Goal: Find specific page/section: Find specific page/section

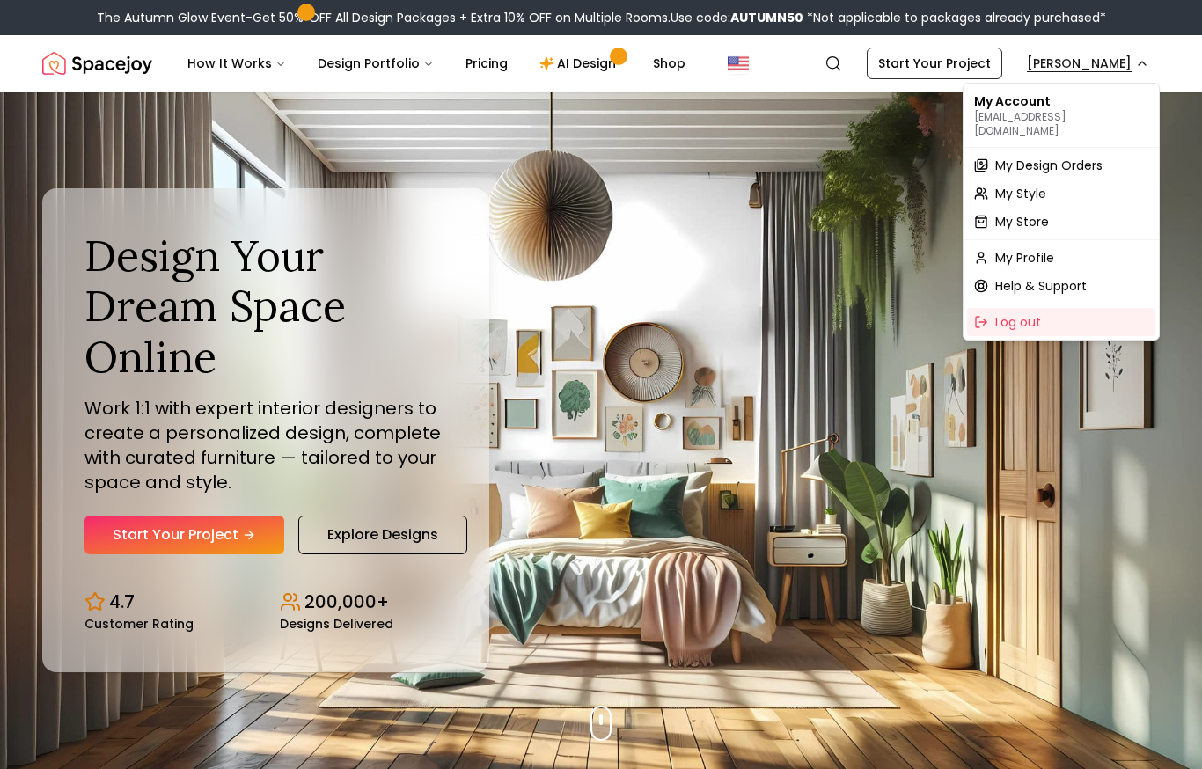
click at [1028, 157] on span "My Design Orders" at bounding box center [1048, 166] width 107 height 18
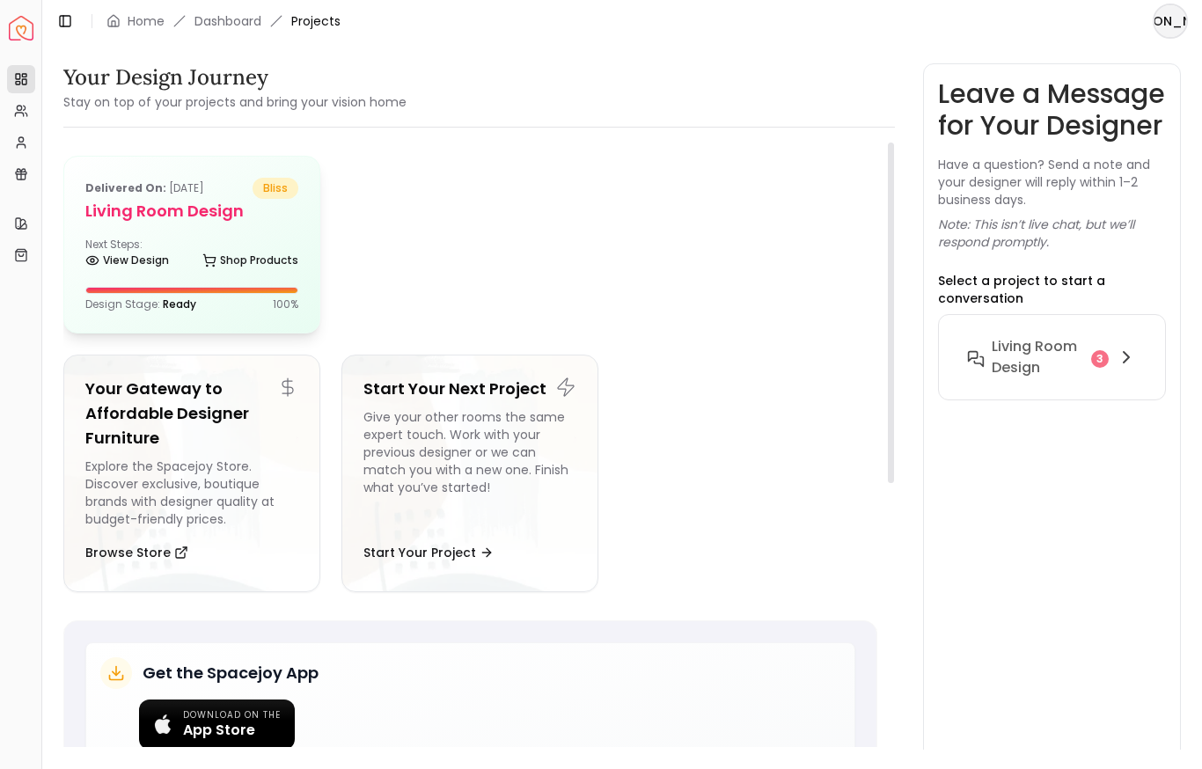
click at [280, 221] on h5 "Living Room design" at bounding box center [191, 211] width 213 height 25
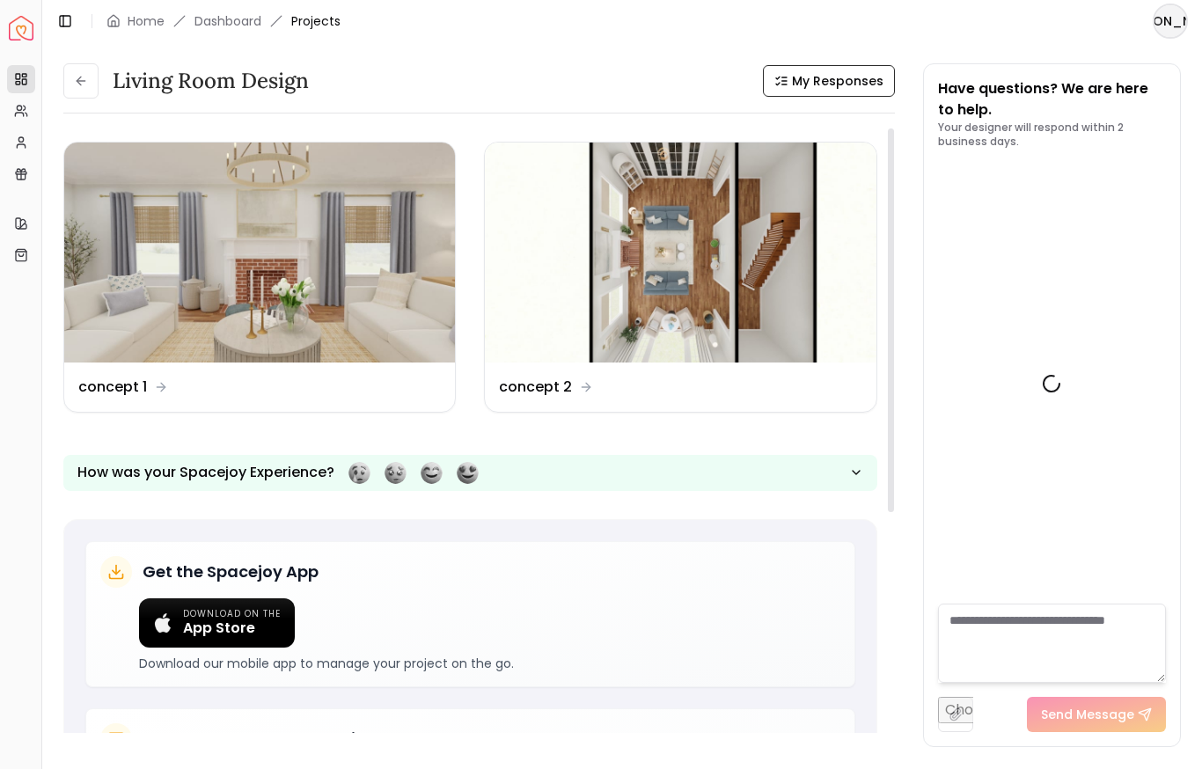
scroll to position [3171, 0]
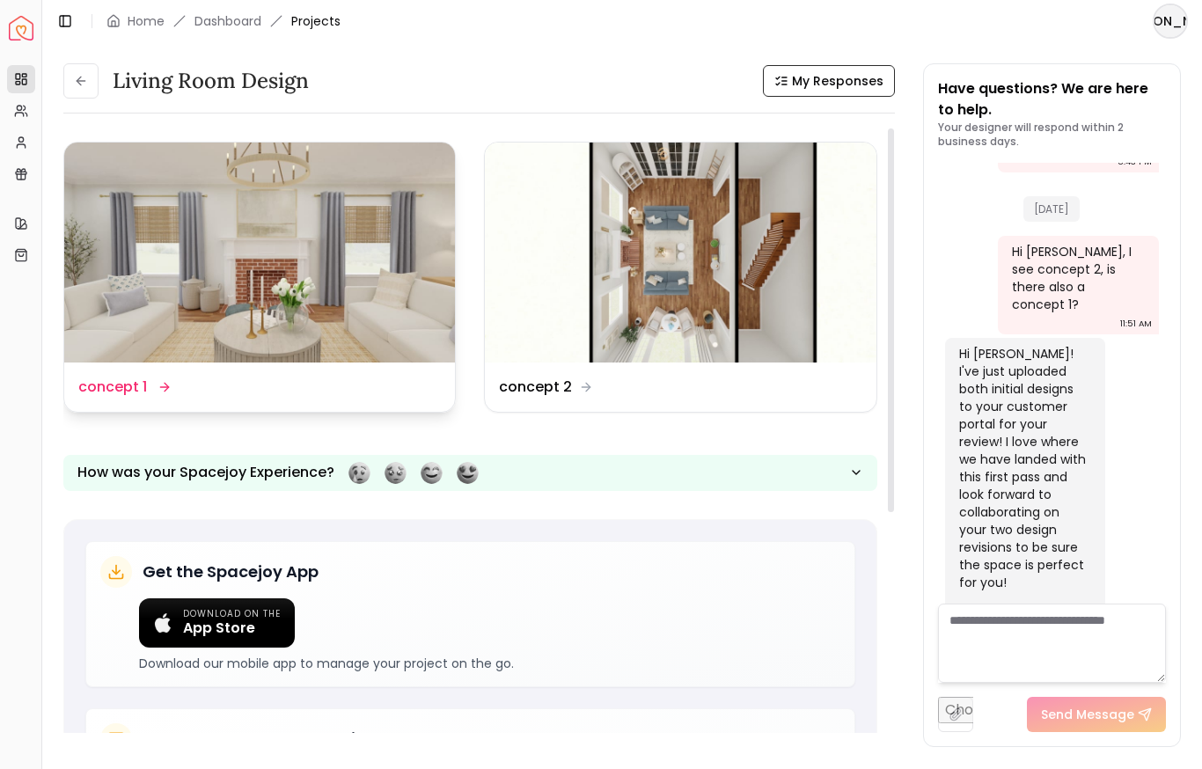
click at [283, 239] on img at bounding box center [259, 253] width 391 height 220
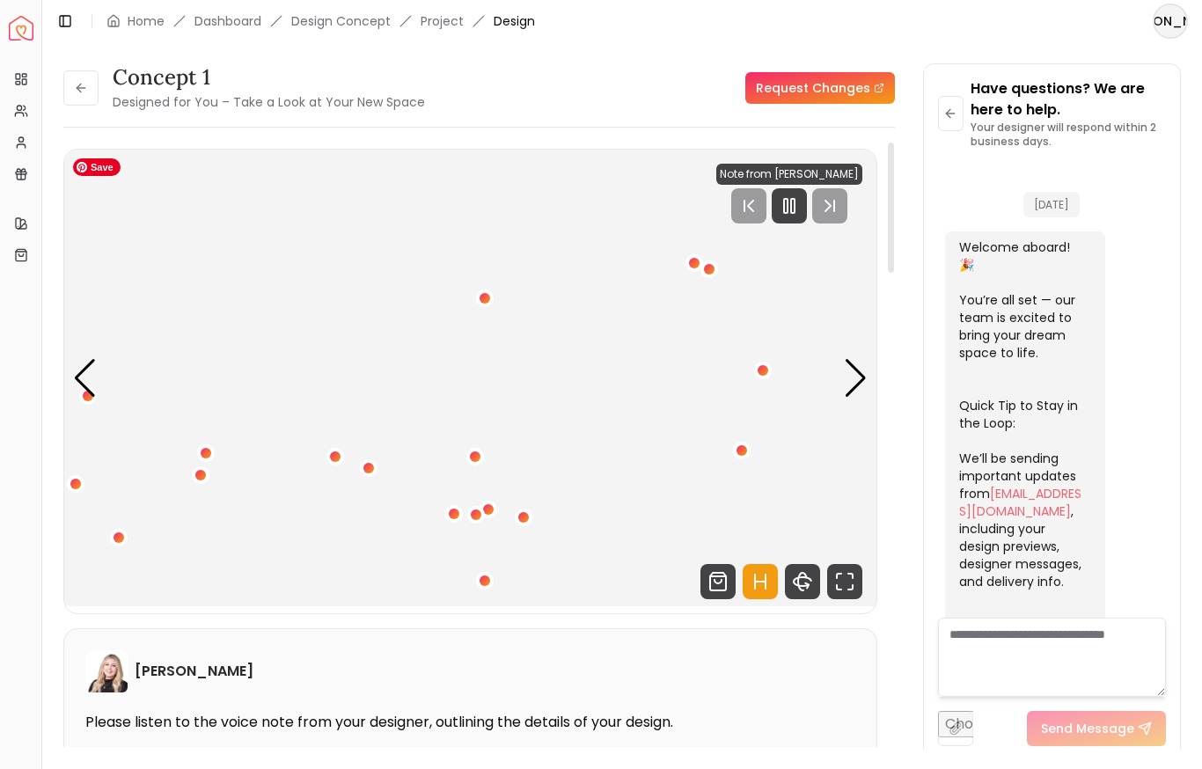
scroll to position [3157, 0]
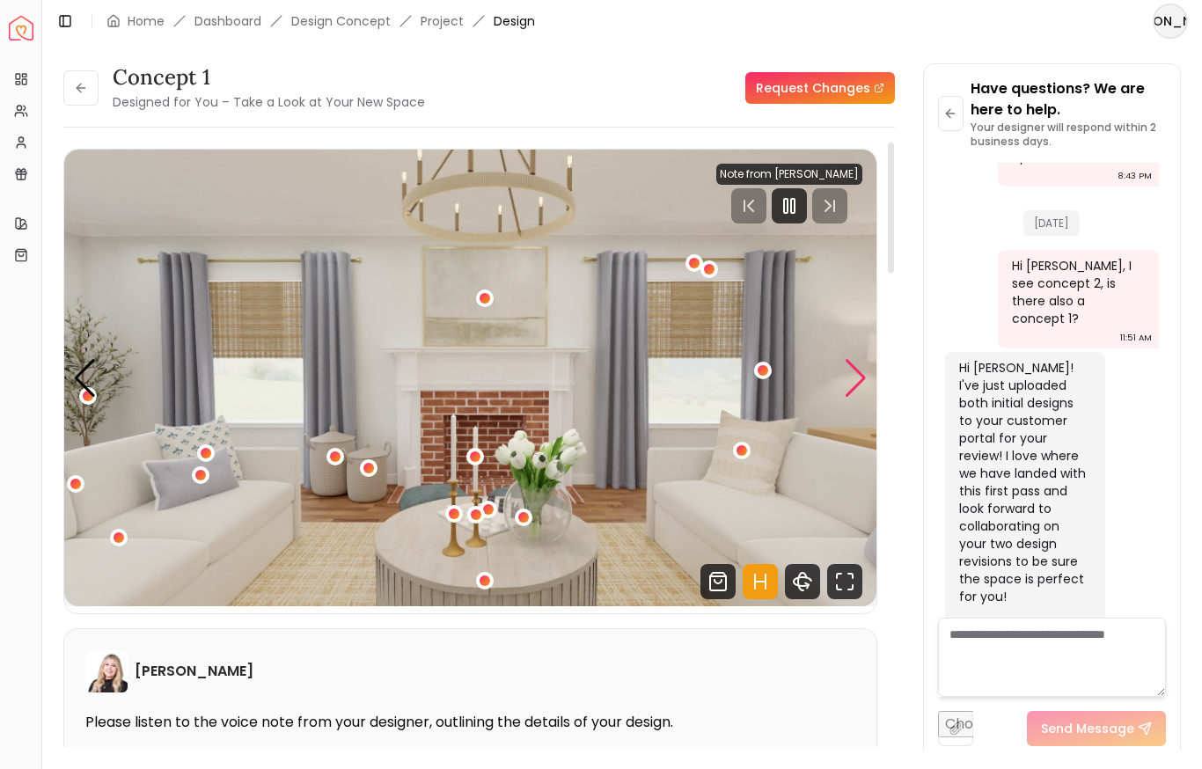
click at [856, 370] on div "Next slide" at bounding box center [856, 378] width 24 height 39
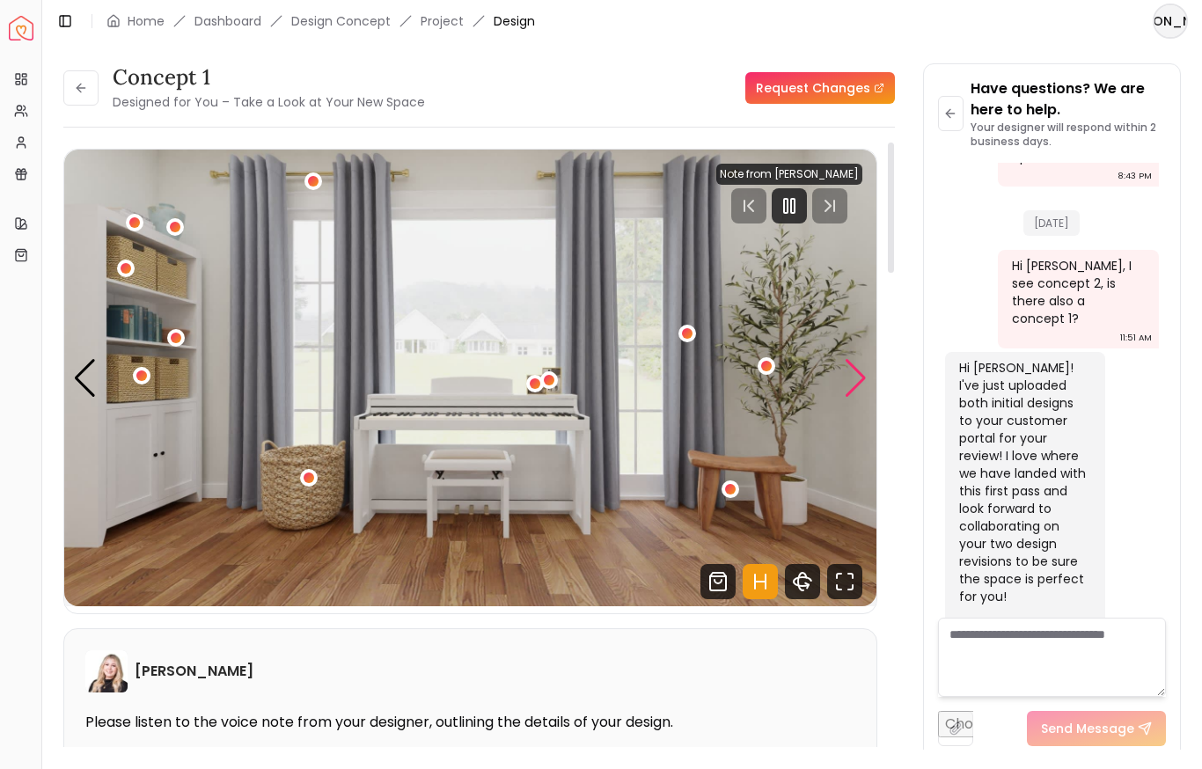
click at [856, 370] on div "Next slide" at bounding box center [856, 378] width 24 height 39
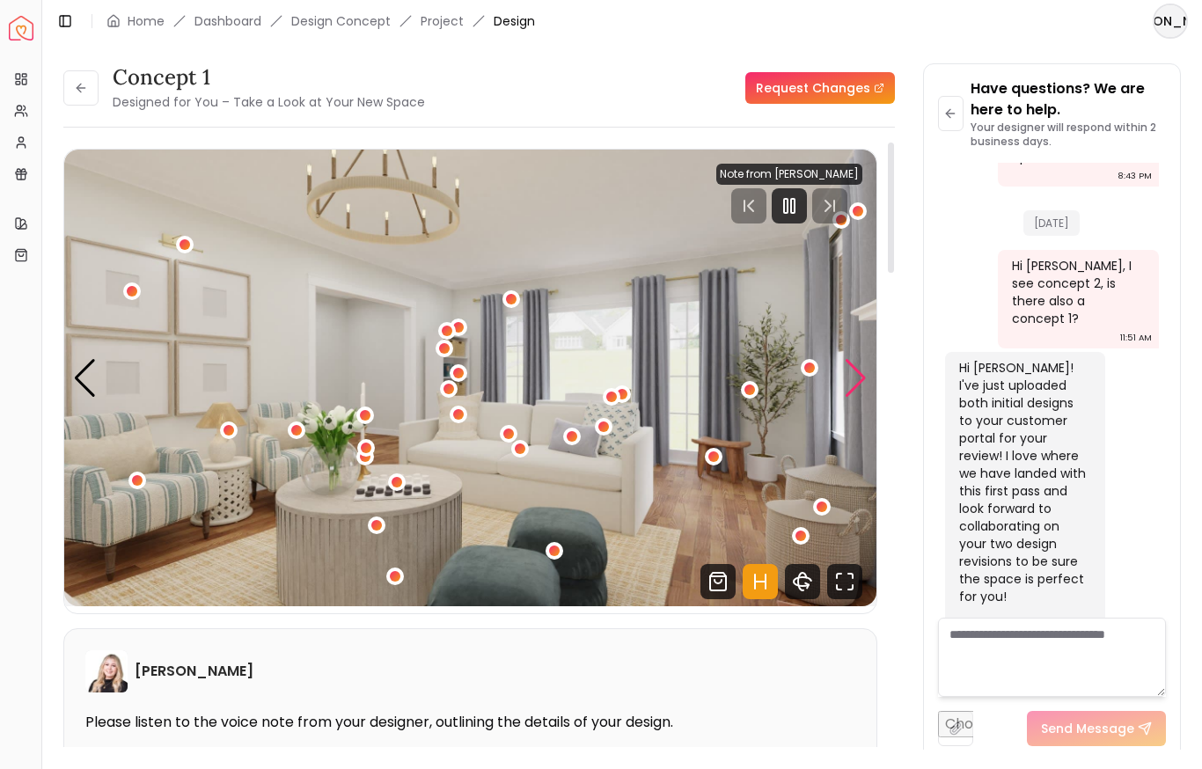
click at [856, 370] on div "Next slide" at bounding box center [856, 378] width 24 height 39
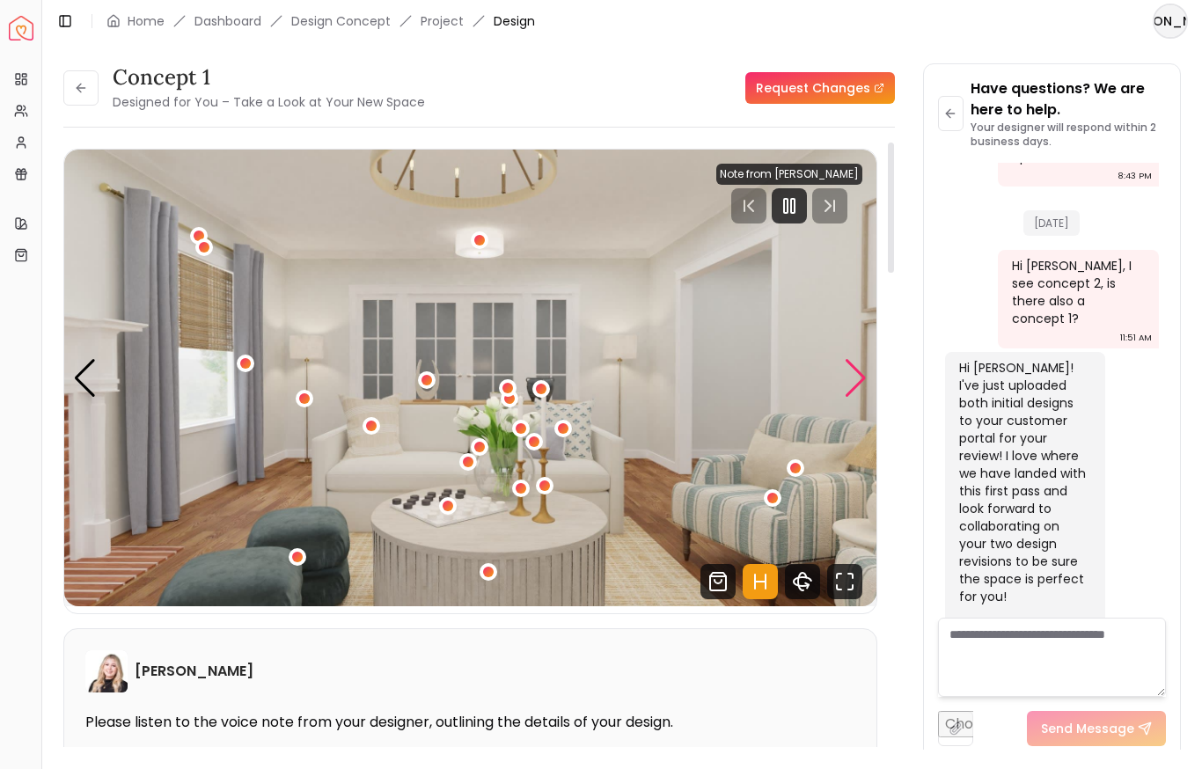
click at [856, 370] on div "Next slide" at bounding box center [856, 378] width 24 height 39
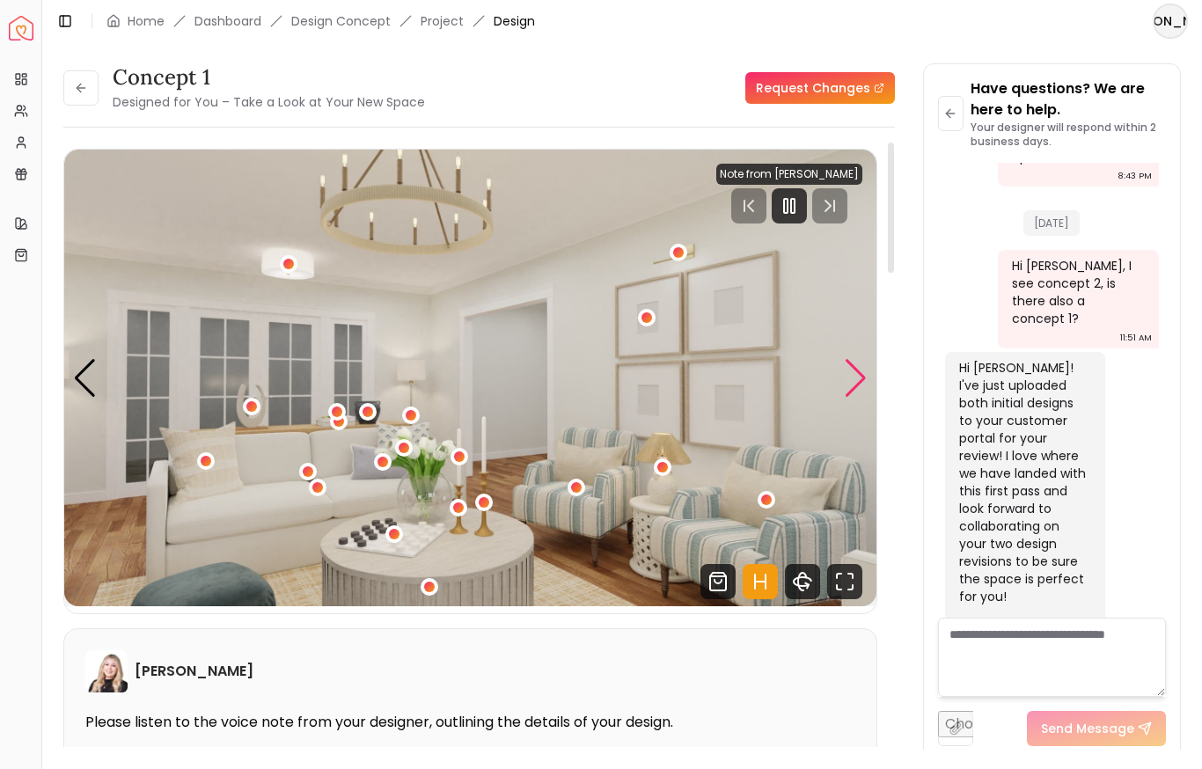
click at [856, 370] on div "Next slide" at bounding box center [856, 378] width 24 height 39
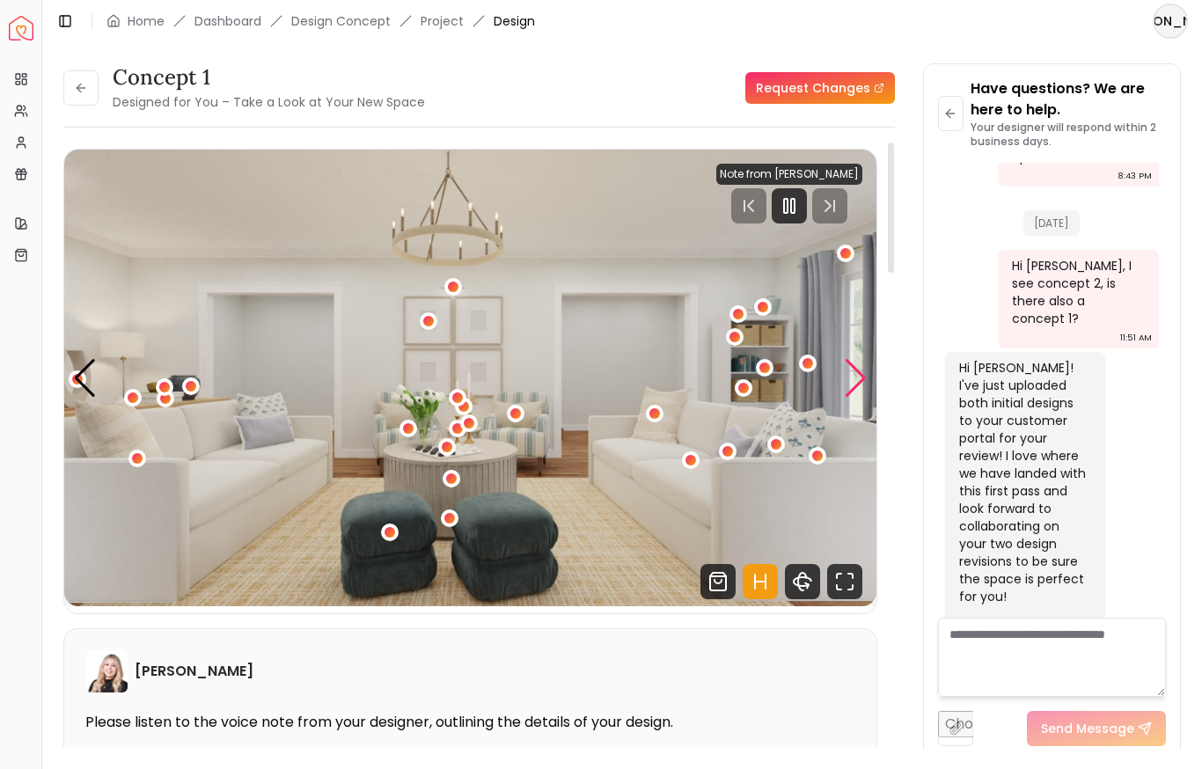
click at [856, 370] on div "Next slide" at bounding box center [856, 378] width 24 height 39
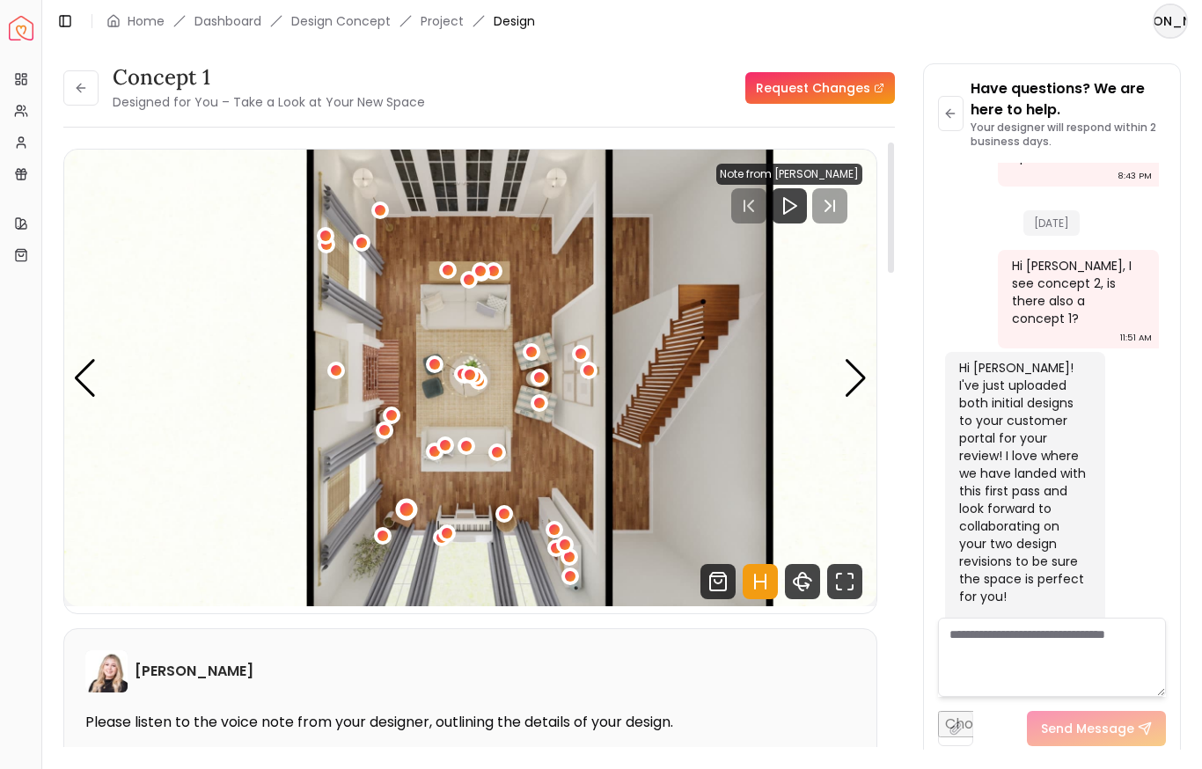
click at [408, 508] on div "7 / 7" at bounding box center [406, 509] width 13 height 13
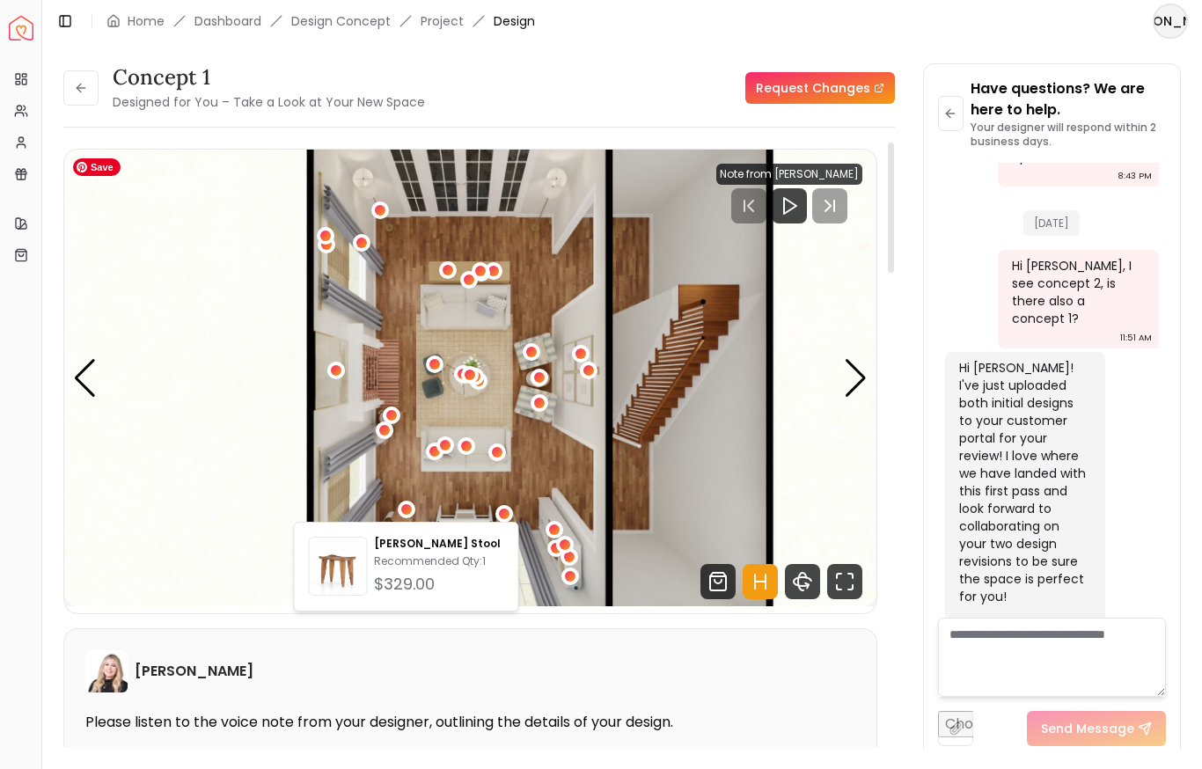
click at [422, 485] on img "7 / 7" at bounding box center [470, 378] width 812 height 457
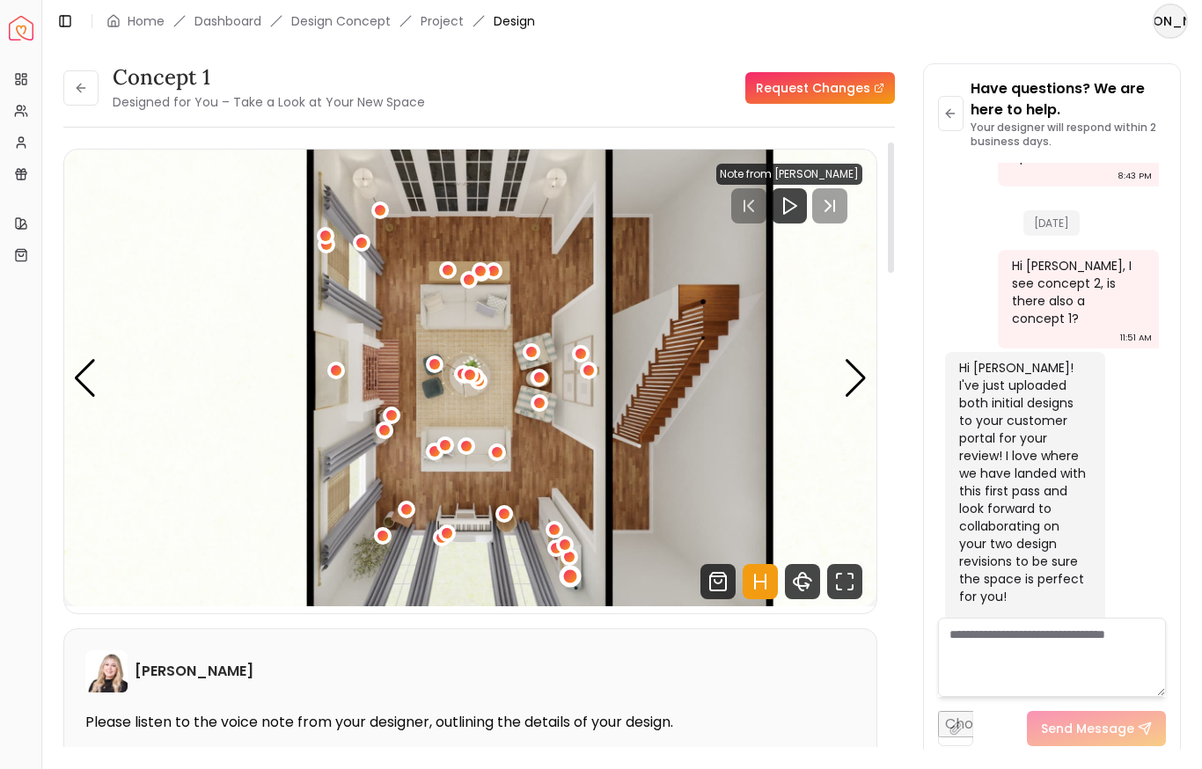
click at [575, 576] on div "7 / 7" at bounding box center [570, 575] width 13 height 13
click at [578, 555] on div "7 / 7" at bounding box center [570, 557] width 22 height 22
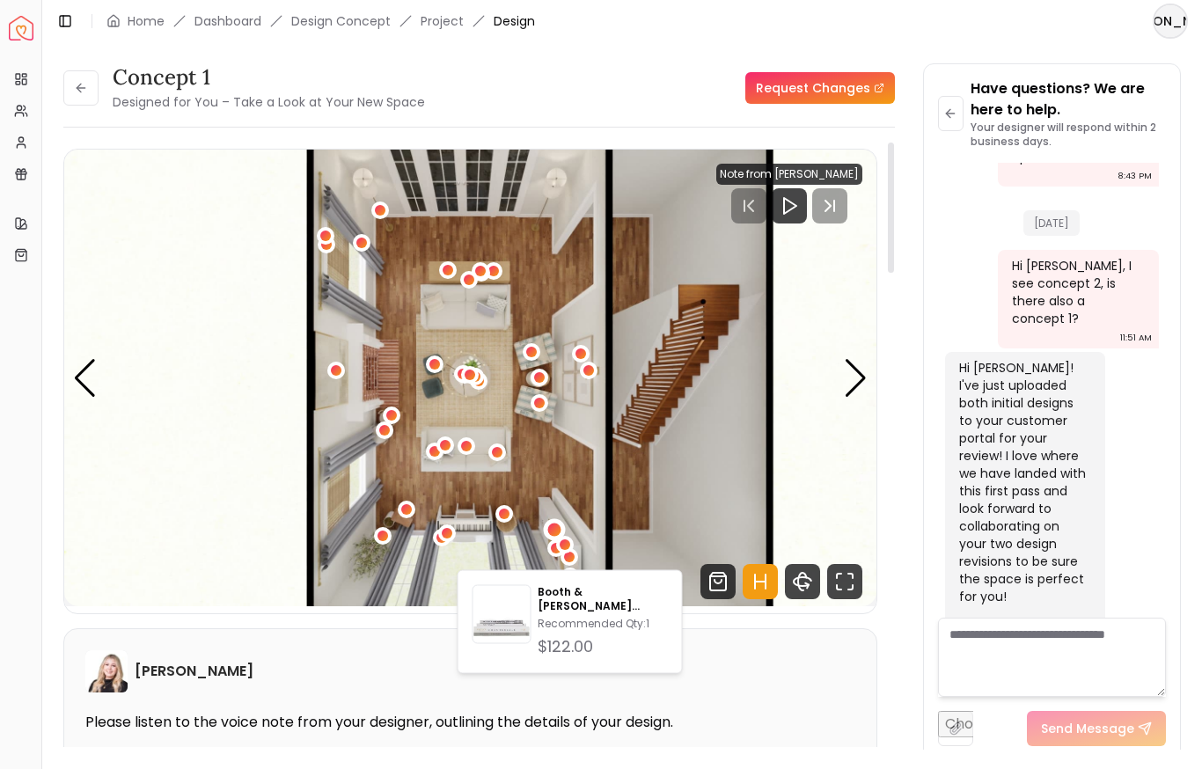
click at [553, 526] on div "7 / 7" at bounding box center [553, 530] width 13 height 13
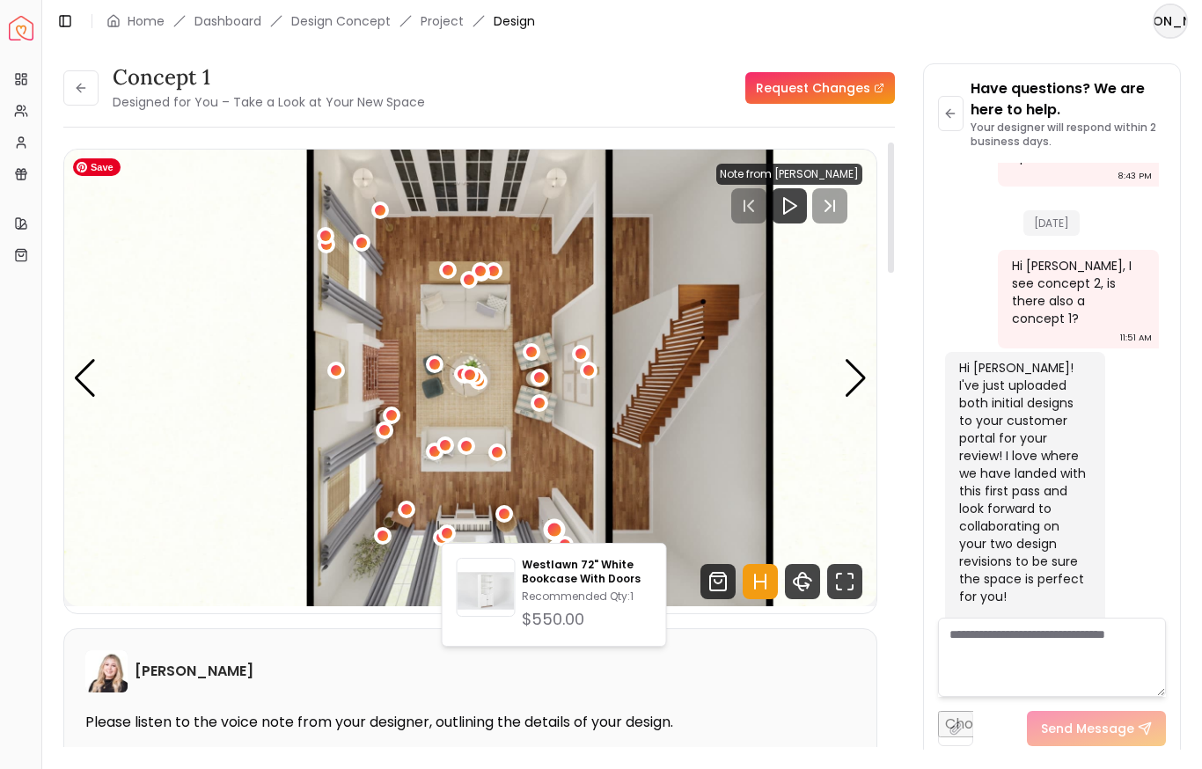
click at [547, 496] on img "7 / 7" at bounding box center [470, 378] width 812 height 457
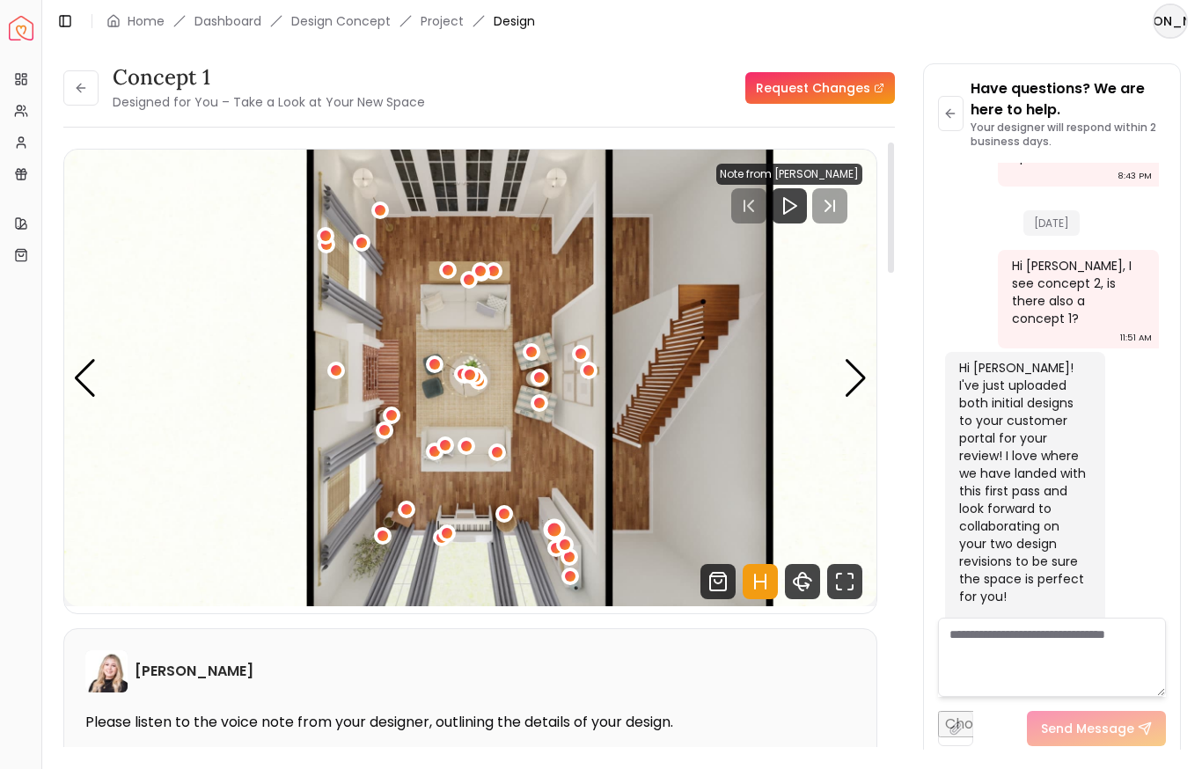
click at [549, 527] on div "7 / 7" at bounding box center [553, 530] width 13 height 13
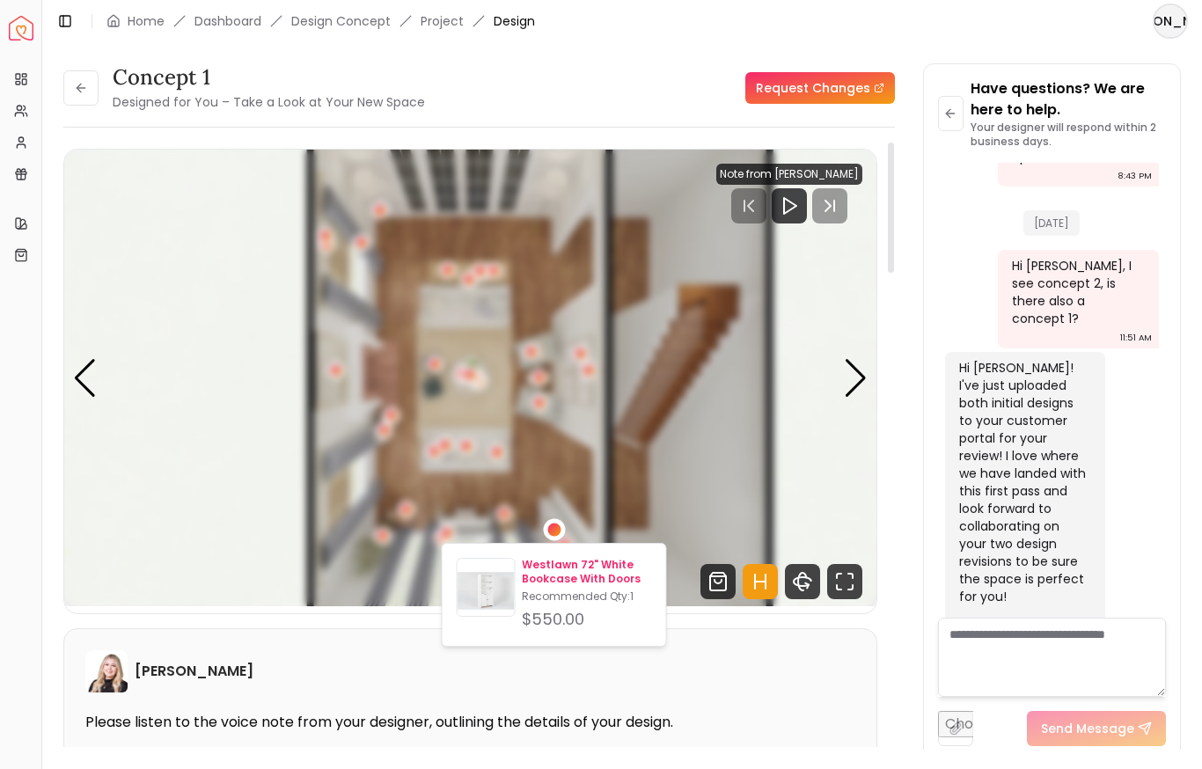
click at [557, 575] on p "Westlawn 72" White Bookcase With Doors" at bounding box center [586, 572] width 129 height 28
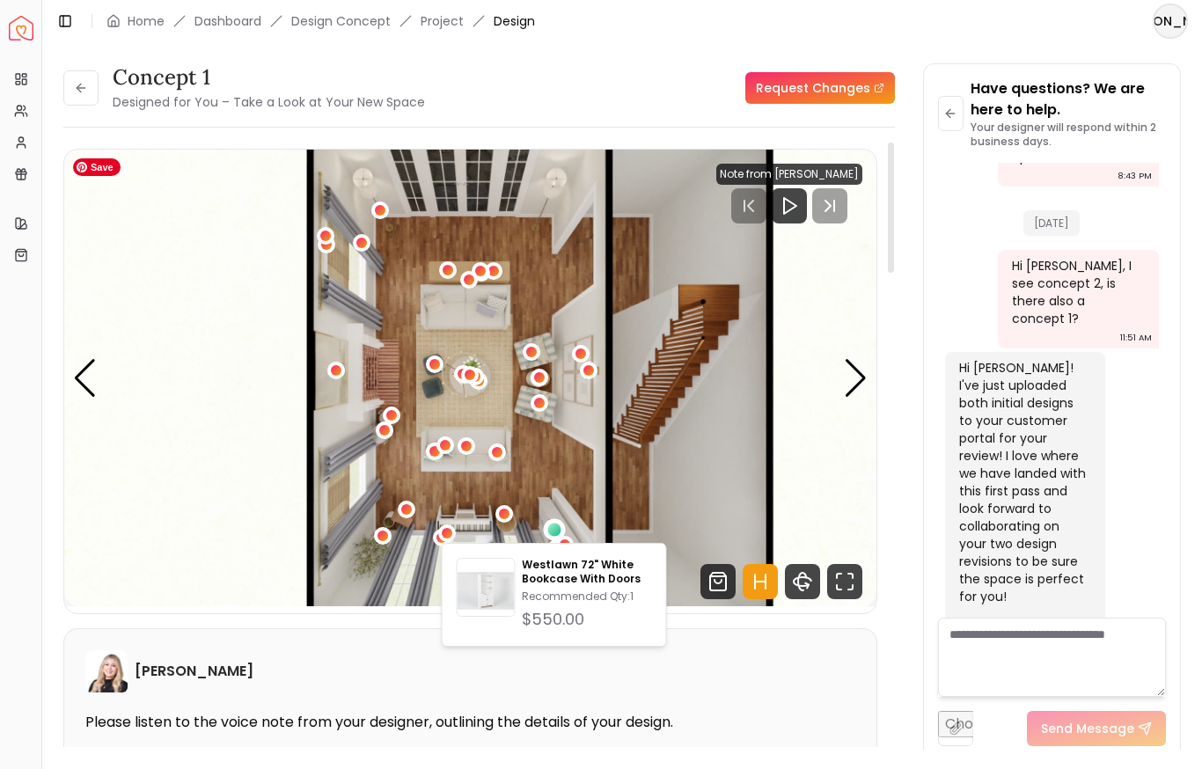
click at [702, 358] on img "7 / 7" at bounding box center [470, 378] width 812 height 457
